Goal: Contribute content

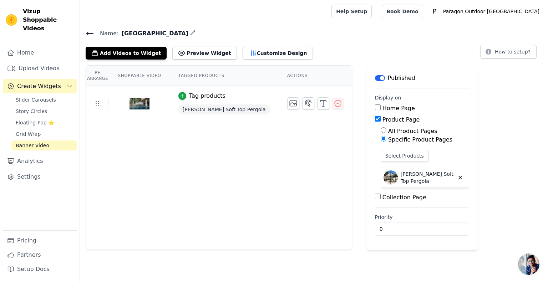
click at [89, 34] on icon at bounding box center [90, 33] width 9 height 9
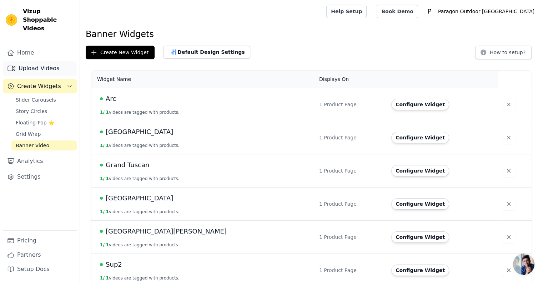
click at [51, 61] on link "Upload Videos" at bounding box center [40, 68] width 74 height 14
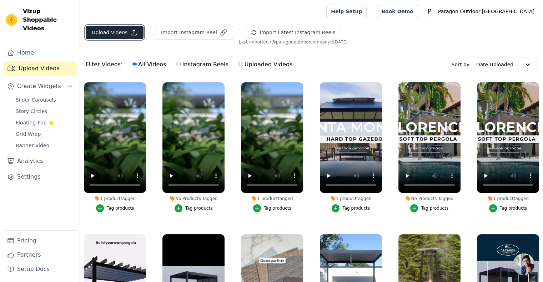
click at [104, 33] on button "Upload Videos" at bounding box center [115, 33] width 58 height 14
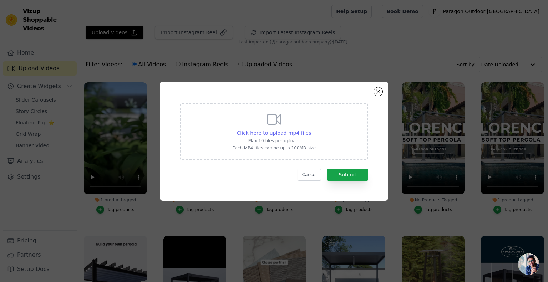
click at [290, 136] on span "Click here to upload mp4 files" at bounding box center [274, 133] width 75 height 6
click at [311, 130] on input "Click here to upload mp4 files Max 10 files per upload. Each MP4 files can be u…" at bounding box center [311, 129] width 0 height 0
type input "C:\fakepath\Illume - HD.mp4"
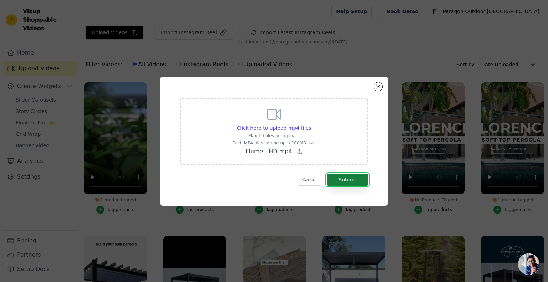
click at [347, 175] on button "Submit" at bounding box center [347, 180] width 41 height 12
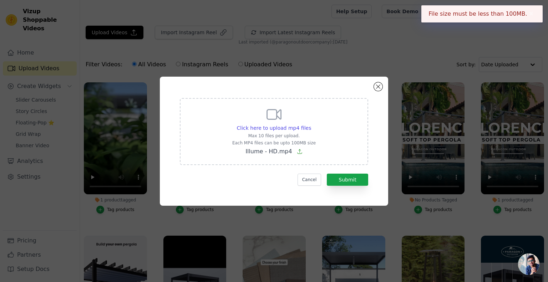
click at [317, 125] on div "Click here to upload mp4 files Max 10 files per upload. Each MP4 files can be u…" at bounding box center [274, 131] width 188 height 67
click at [311, 125] on input "Click here to upload mp4 files Max 10 files per upload. Each MP4 files can be u…" at bounding box center [311, 124] width 0 height 0
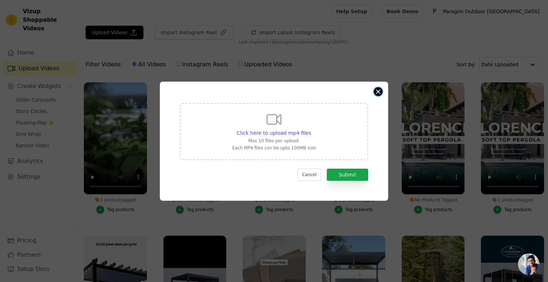
click at [378, 94] on button "Close modal" at bounding box center [378, 91] width 9 height 9
